Goal: Transaction & Acquisition: Purchase product/service

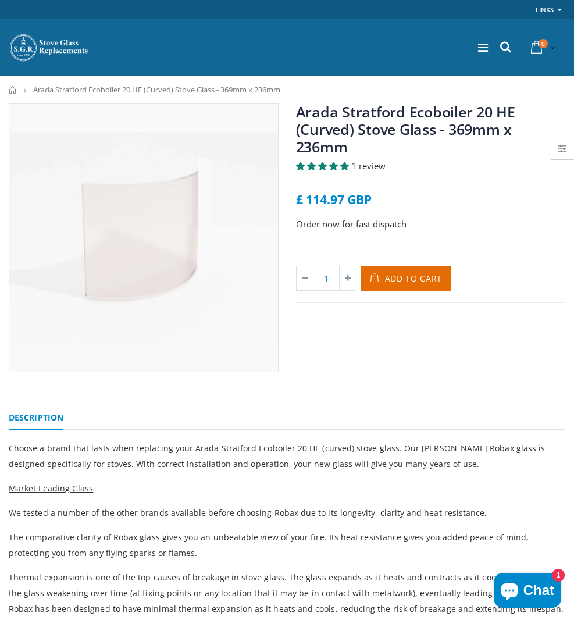
click at [110, 257] on img at bounding box center [143, 237] width 269 height 269
drag, startPoint x: 111, startPoint y: 257, endPoint x: 399, endPoint y: 254, distance: 287.8
click at [399, 206] on div "£ 114.97 GBP" at bounding box center [431, 199] width 270 height 13
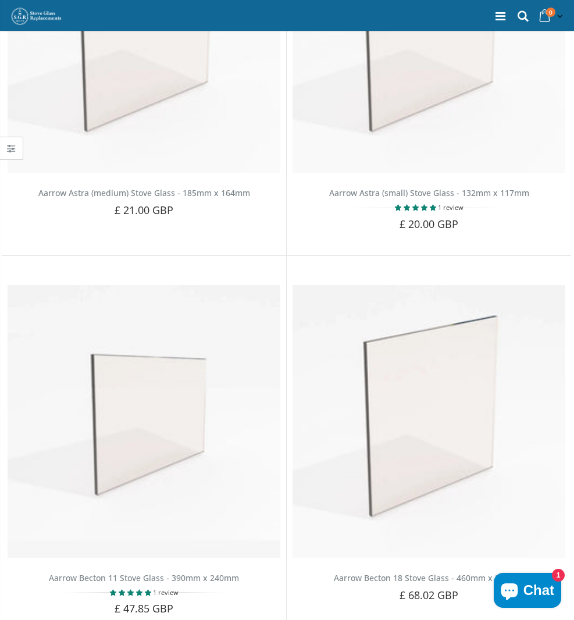
scroll to position [3081, 0]
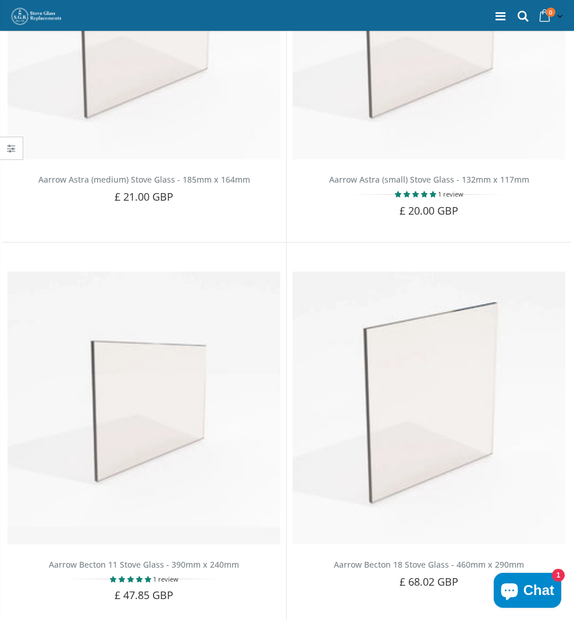
drag, startPoint x: 53, startPoint y: 436, endPoint x: 83, endPoint y: 437, distance: 29.7
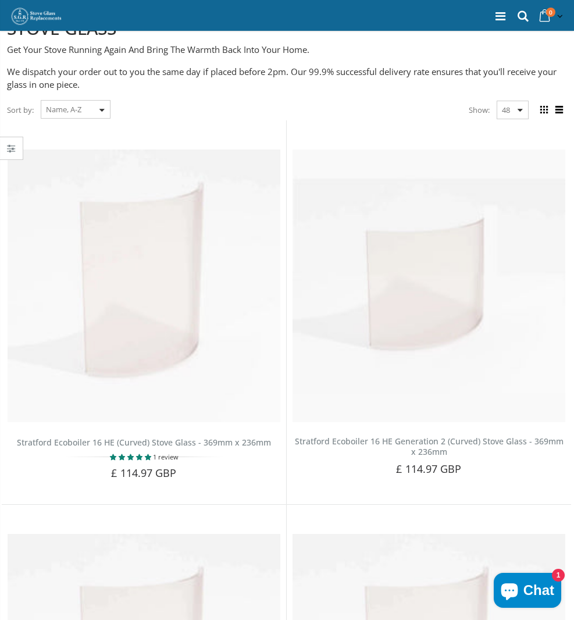
scroll to position [132, 0]
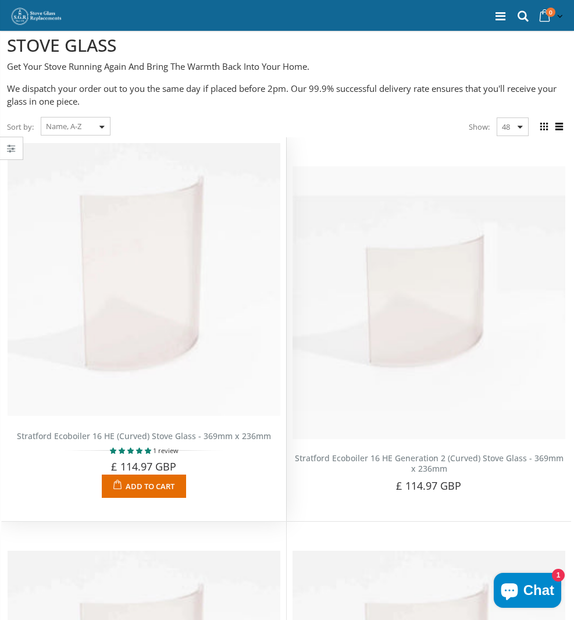
click at [216, 233] on img at bounding box center [144, 279] width 273 height 273
